Goal: Information Seeking & Learning: Learn about a topic

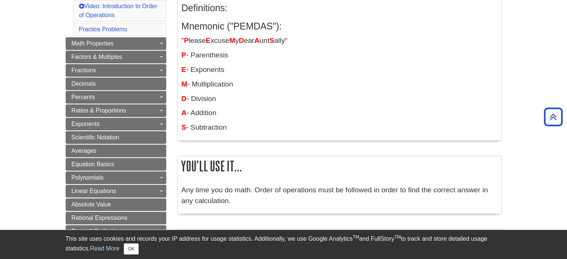
scroll to position [164, 0]
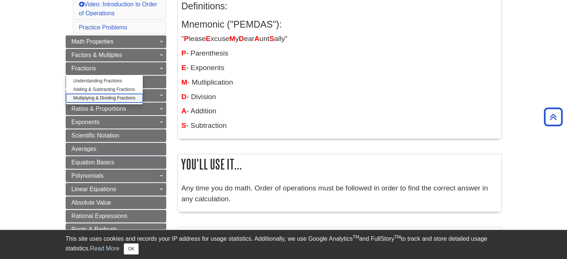
click at [125, 95] on link "Multiplying & Dividing Fractions" at bounding box center [104, 98] width 77 height 9
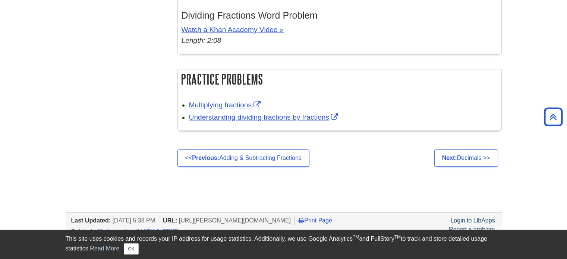
scroll to position [791, 0]
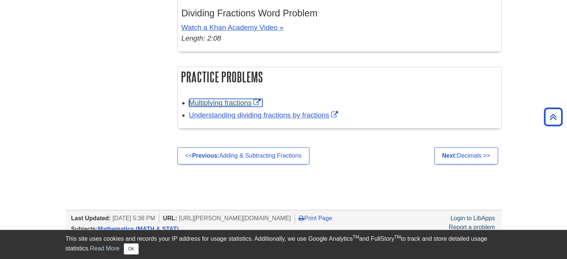
click at [221, 101] on link "Multiplying fractions" at bounding box center [226, 103] width 74 height 8
